Goal: Find contact information

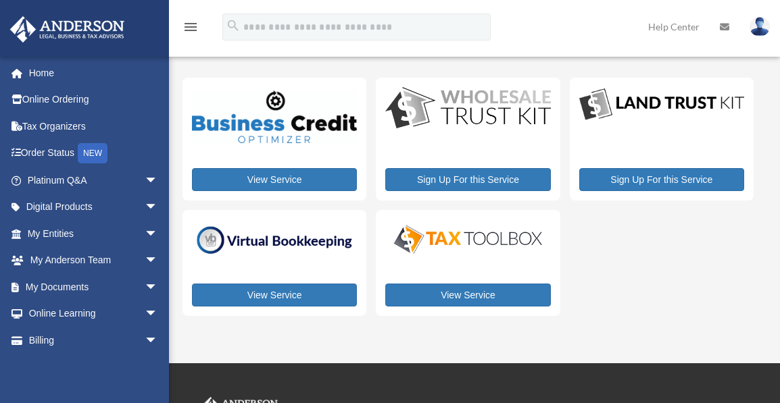
scroll to position [174, 0]
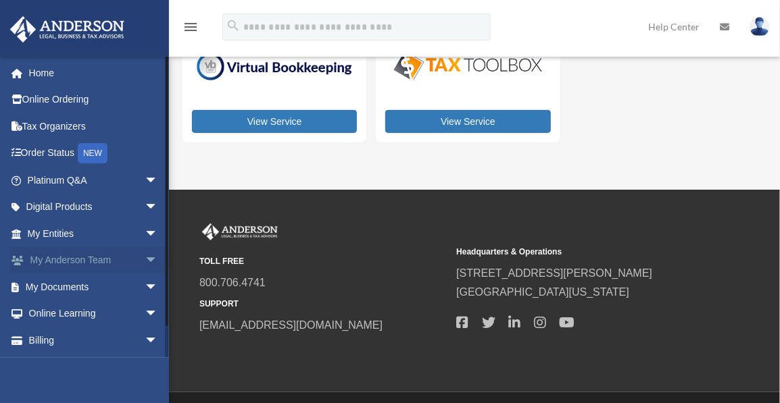
click at [99, 254] on link "My [PERSON_NAME] Team arrow_drop_down" at bounding box center [93, 260] width 169 height 27
click at [145, 257] on span "arrow_drop_down" at bounding box center [158, 261] width 27 height 28
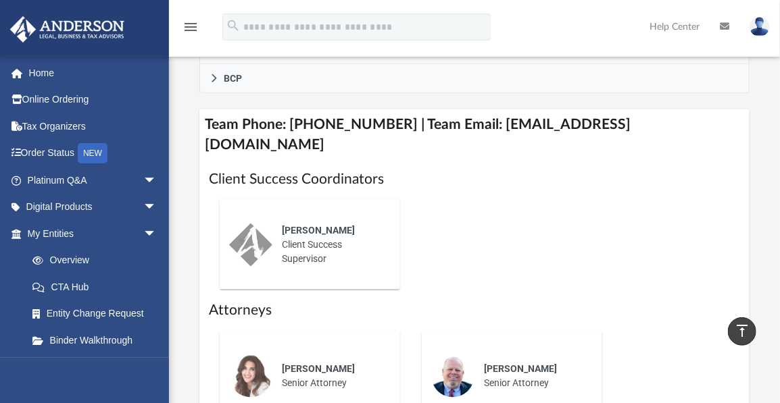
scroll to position [563, 0]
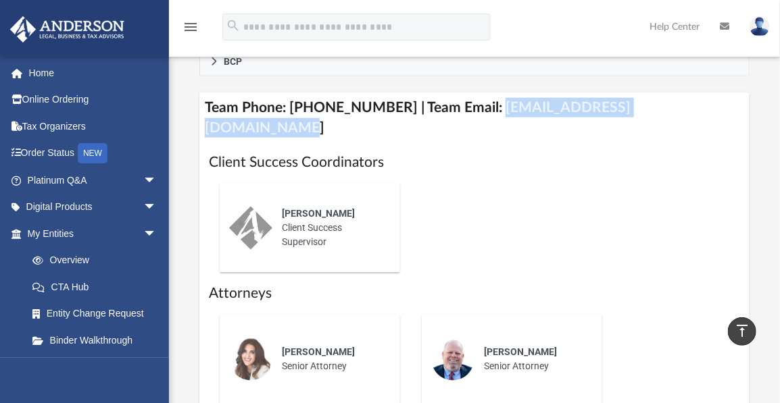
drag, startPoint x: 479, startPoint y: 107, endPoint x: 676, endPoint y: 103, distance: 196.7
click at [676, 103] on h4 "Team Phone: [PHONE_NUMBER] | Team Email: [EMAIL_ADDRESS][DOMAIN_NAME]" at bounding box center [474, 118] width 550 height 51
drag, startPoint x: 676, startPoint y: 103, endPoint x: 651, endPoint y: 103, distance: 24.3
copy h4 "[EMAIL_ADDRESS][DOMAIN_NAME]"
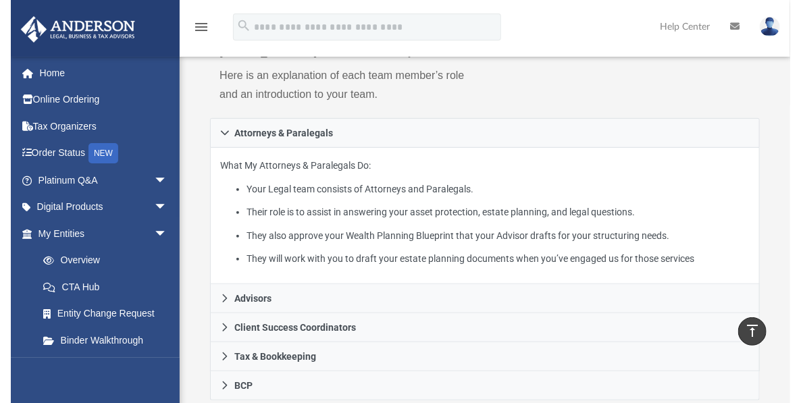
scroll to position [239, 0]
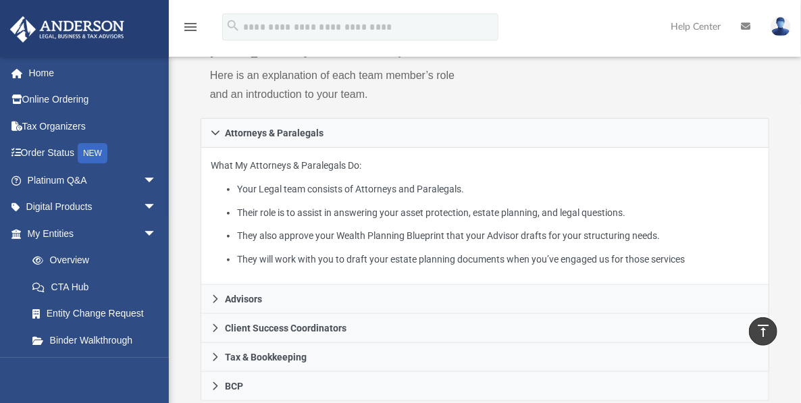
click at [420, 51] on div "menu search Site Menu add [PERSON_NAME][DOMAIN_NAME][EMAIL_ADDRESS][PERSON_NAME…" at bounding box center [400, 33] width 781 height 46
